Goal: Information Seeking & Learning: Learn about a topic

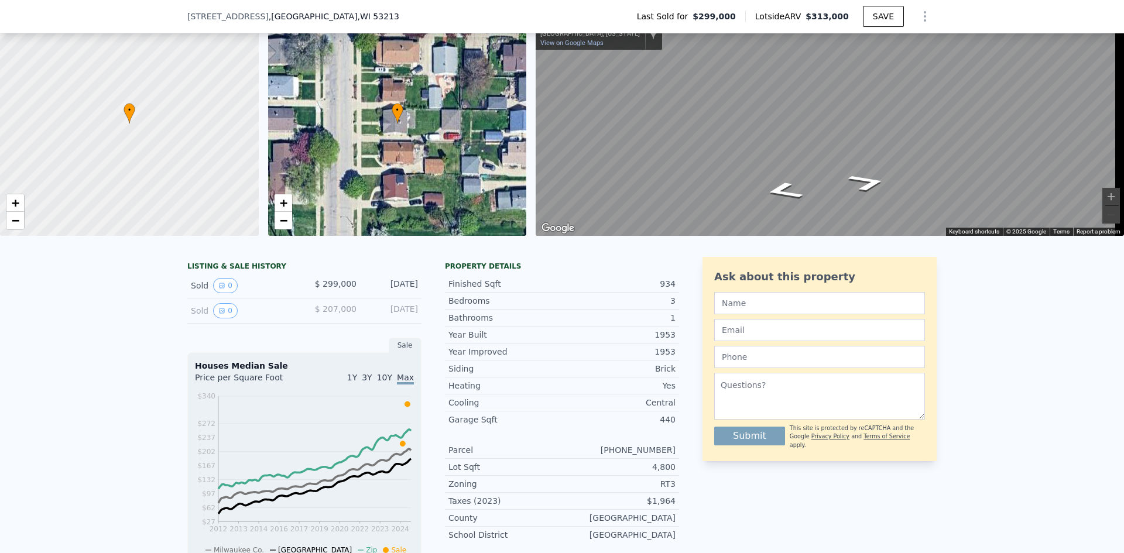
scroll to position [54, 0]
click at [259, 313] on div "Sold 0" at bounding box center [243, 311] width 104 height 15
click at [259, 318] on div "Sold 0" at bounding box center [243, 311] width 104 height 15
click at [221, 316] on button "0" at bounding box center [225, 311] width 25 height 15
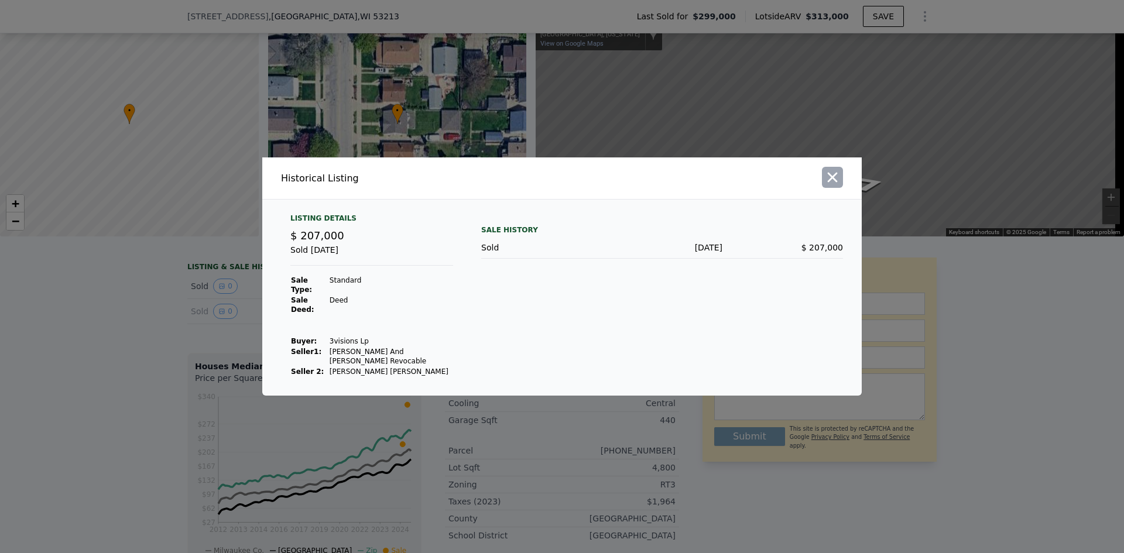
click at [824, 186] on icon "button" at bounding box center [832, 177] width 16 height 16
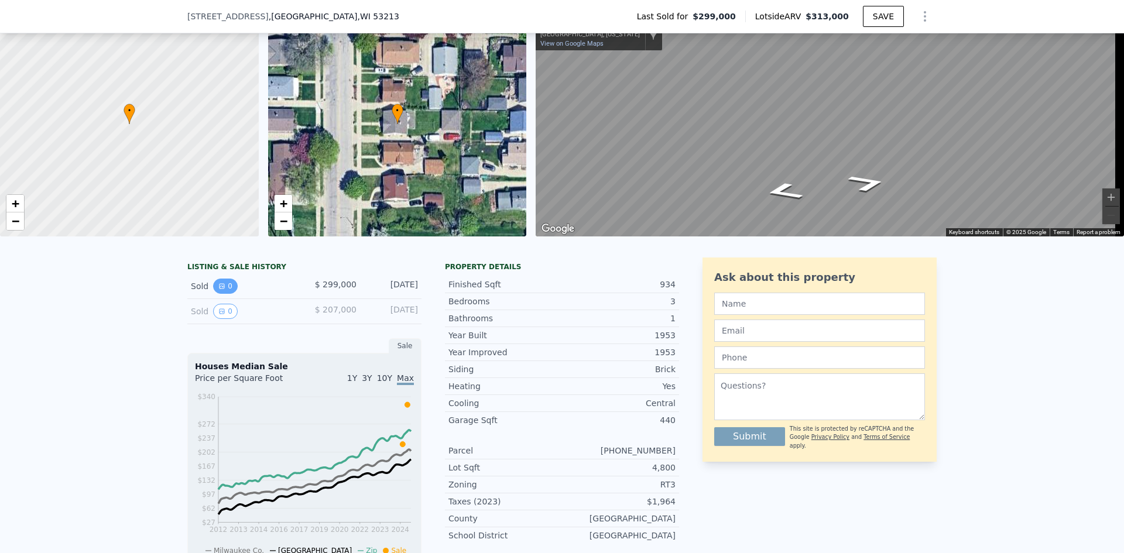
click at [221, 294] on button "0" at bounding box center [225, 286] width 25 height 15
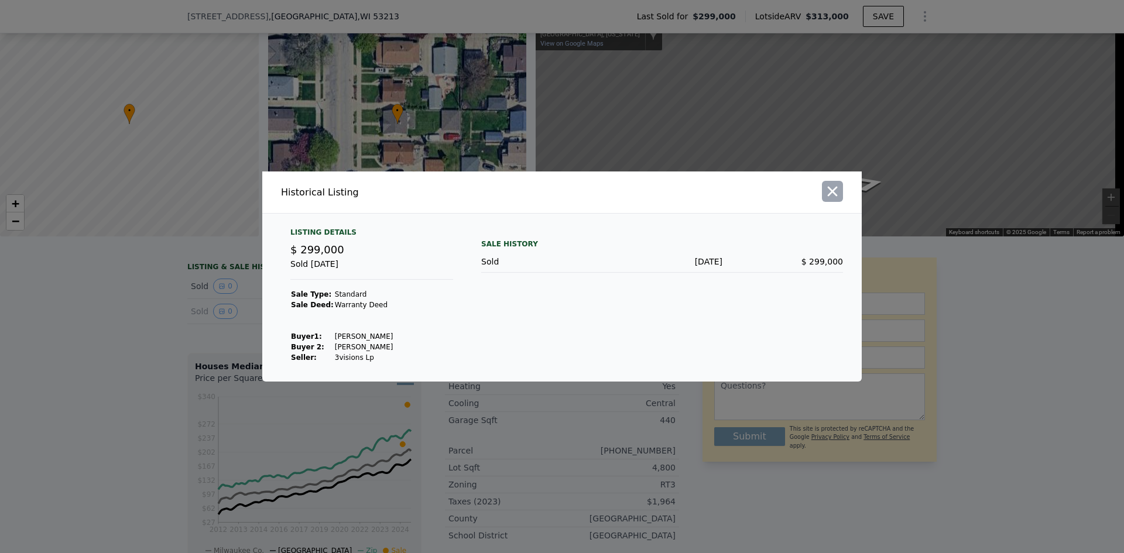
click at [841, 191] on button "button" at bounding box center [832, 191] width 21 height 21
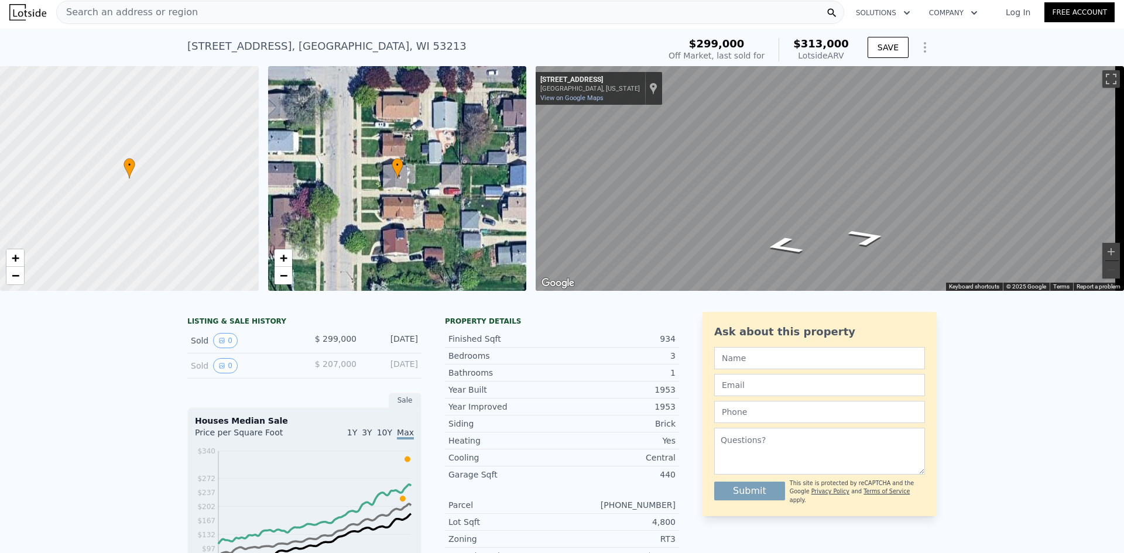
scroll to position [0, 0]
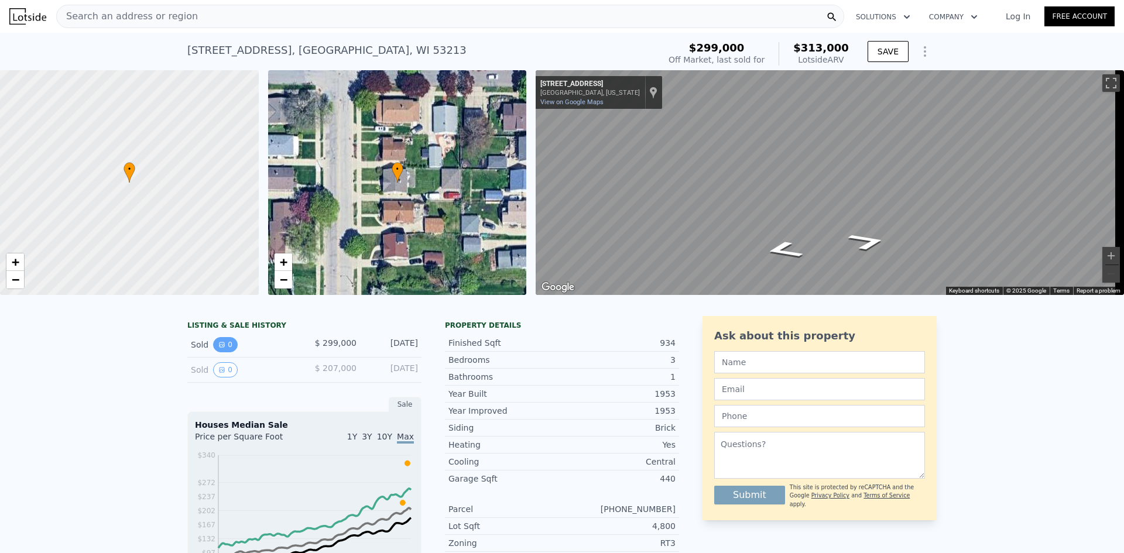
click at [224, 352] on button "0" at bounding box center [225, 344] width 25 height 15
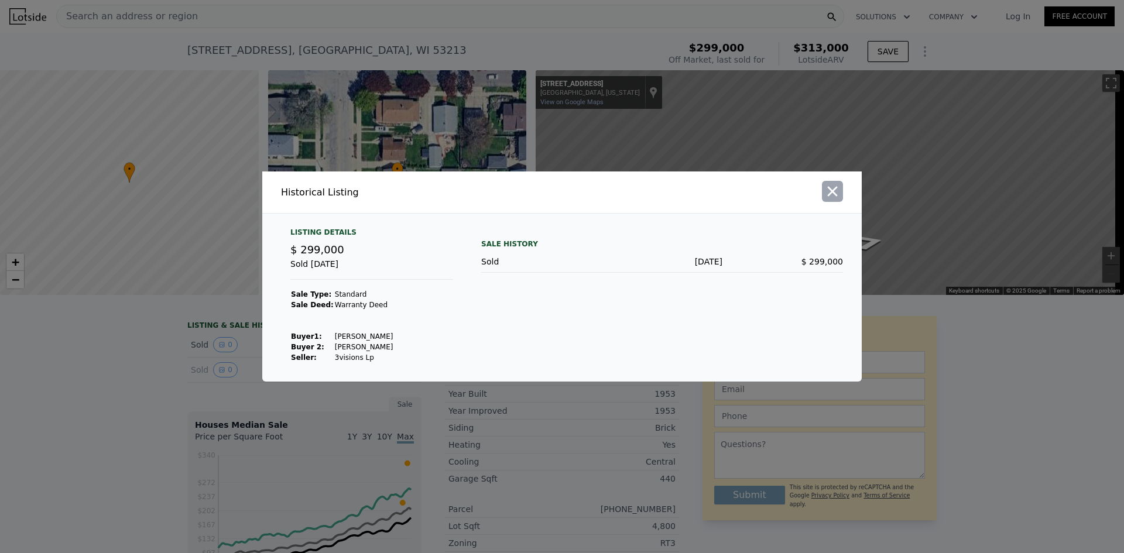
click at [836, 193] on icon "button" at bounding box center [832, 191] width 16 height 16
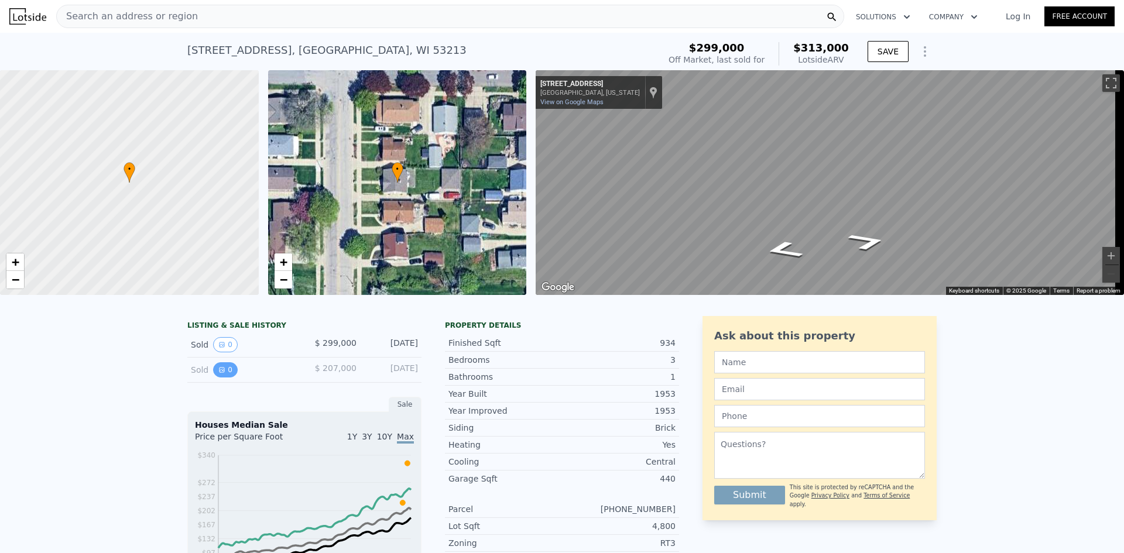
click at [218, 373] on icon "View historical data" at bounding box center [221, 369] width 7 height 7
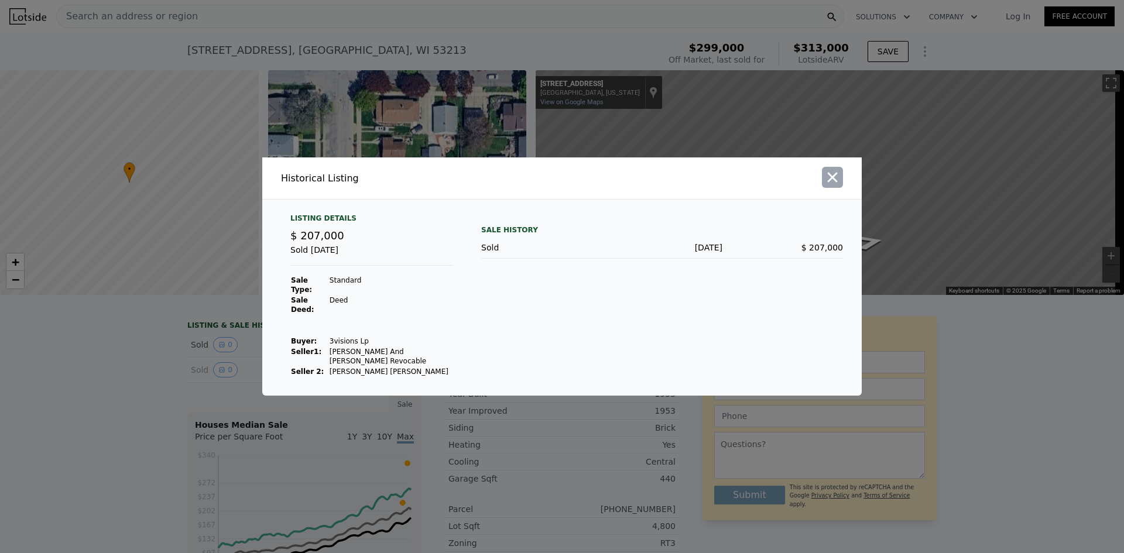
click at [832, 186] on icon "button" at bounding box center [832, 177] width 16 height 16
